Goal: Check status

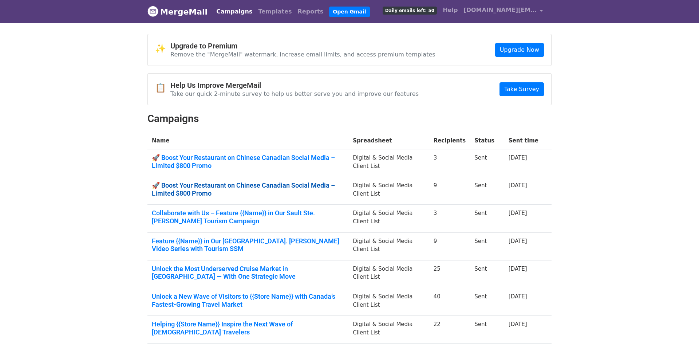
click at [200, 185] on link "🚀 Boost Your Restaurant on Chinese Canadian Social Media – Limited $800 Promo" at bounding box center [248, 189] width 192 height 16
click at [239, 161] on link "🚀 Boost Your Restaurant on Chinese Canadian Social Media – Limited $800 Promo" at bounding box center [248, 162] width 192 height 16
